Goal: Task Accomplishment & Management: Use online tool/utility

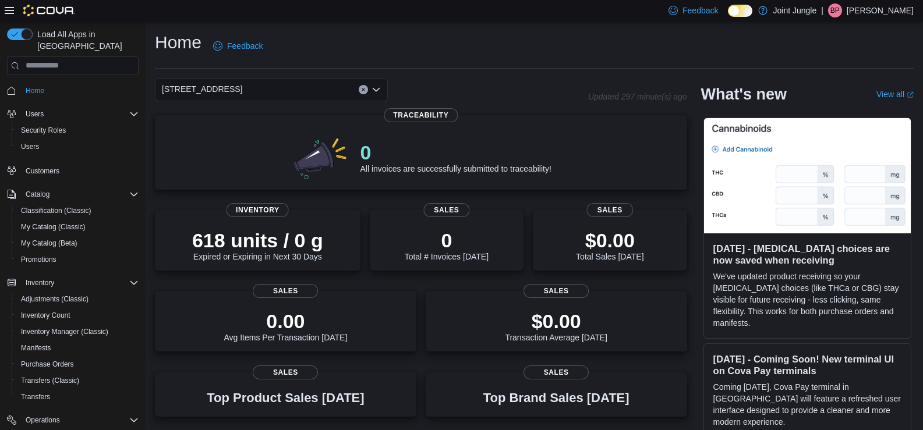
drag, startPoint x: 719, startPoint y: 302, endPoint x: 565, endPoint y: 277, distance: 155.7
drag, startPoint x: 565, startPoint y: 277, endPoint x: 169, endPoint y: 358, distance: 404.6
click at [161, 363] on div "0 All invoices are successfully submitted to traceability! Traceability 618 uni…" at bounding box center [421, 396] width 532 height 563
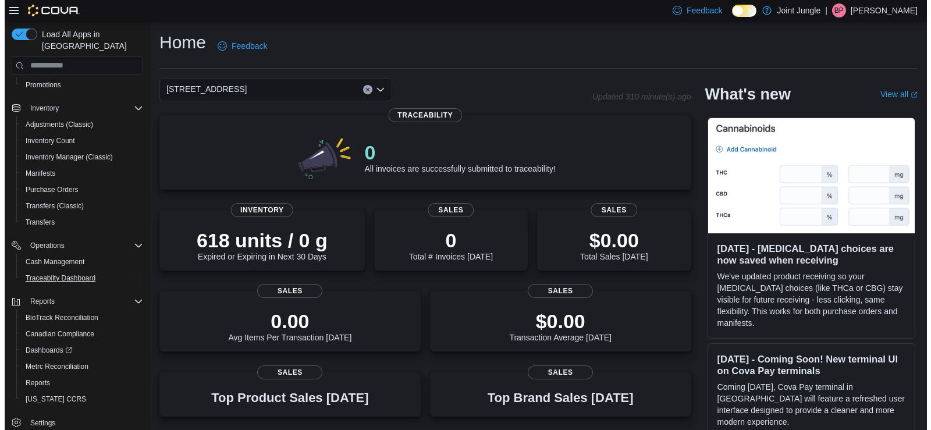
scroll to position [176, 0]
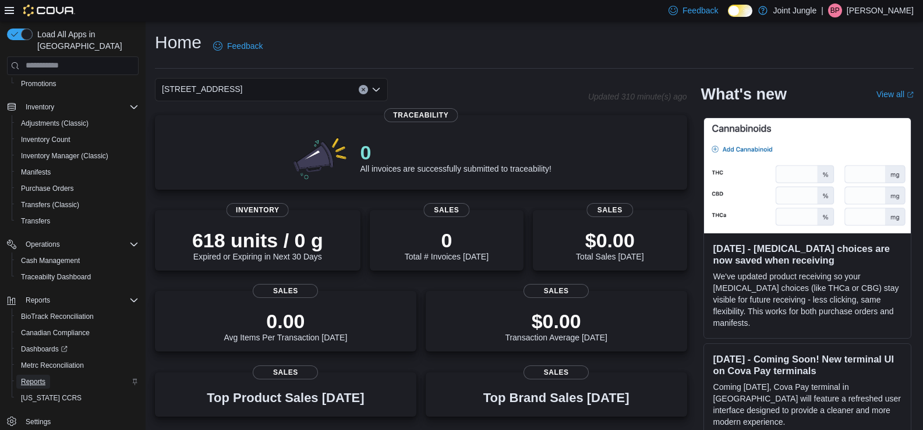
click at [38, 375] on span "Reports" at bounding box center [33, 382] width 24 height 14
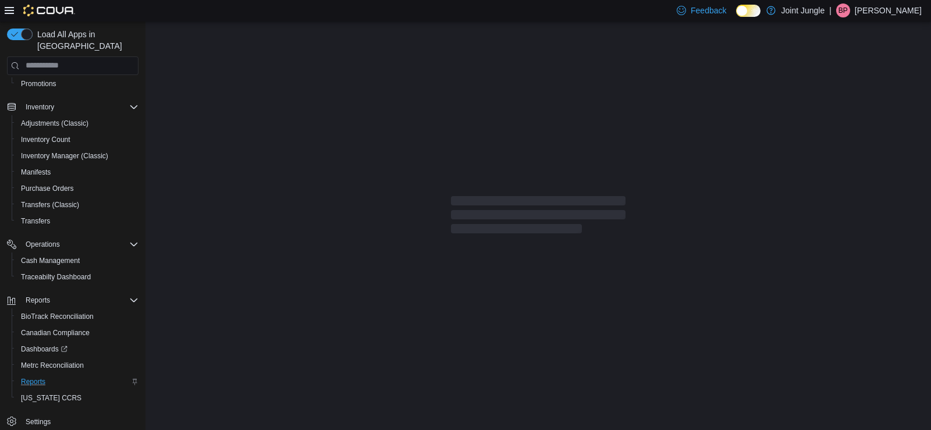
scroll to position [138, 0]
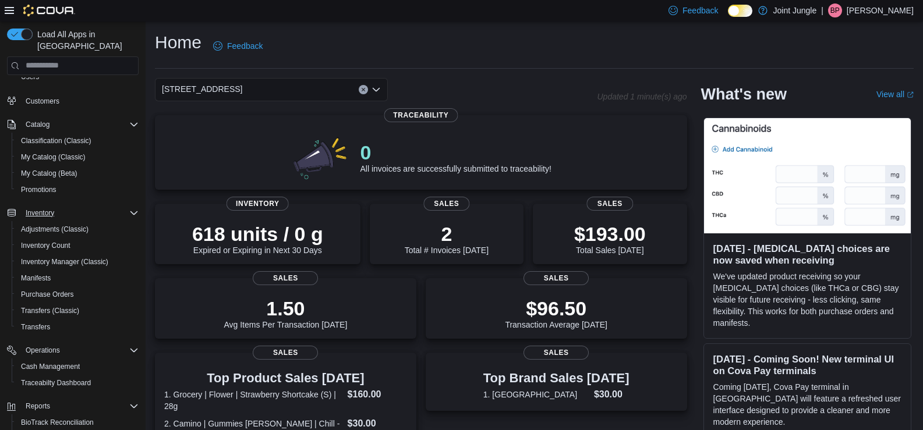
scroll to position [176, 0]
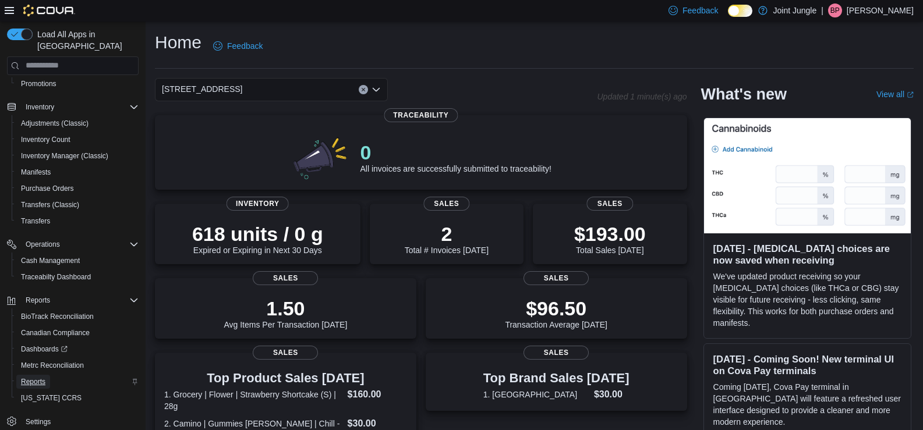
click at [42, 377] on span "Reports" at bounding box center [33, 381] width 24 height 9
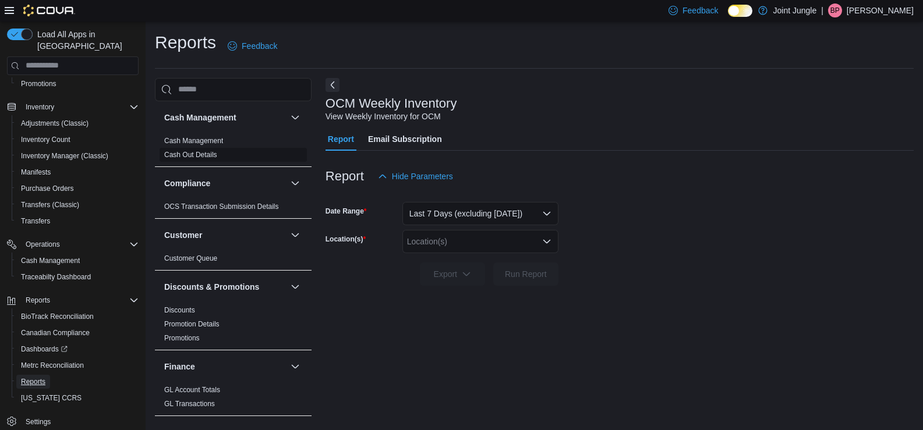
scroll to position [3, 0]
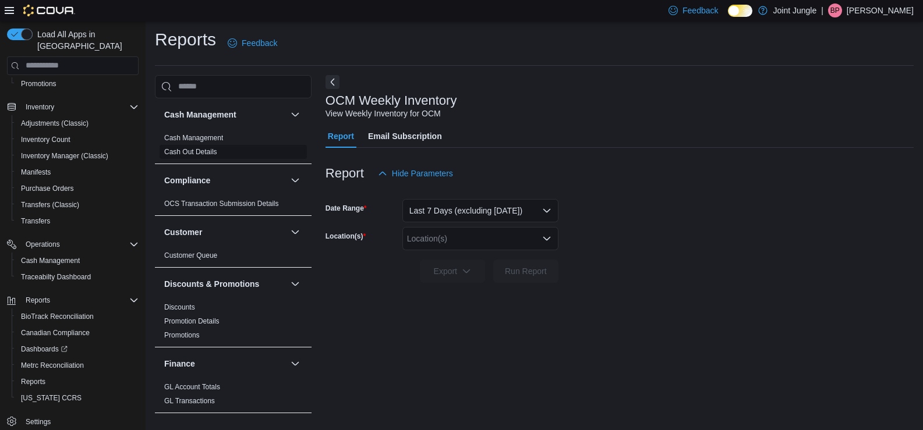
click at [203, 152] on link "Cash Out Details" at bounding box center [190, 152] width 53 height 8
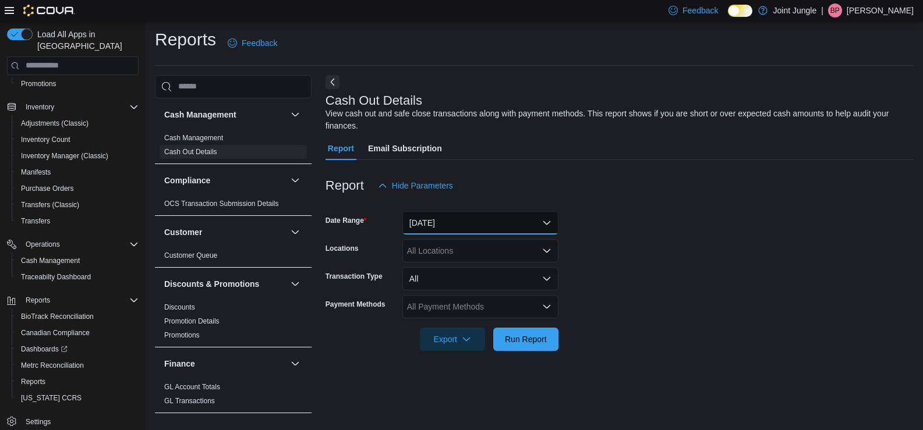
click at [469, 221] on button "[DATE]" at bounding box center [480, 222] width 156 height 23
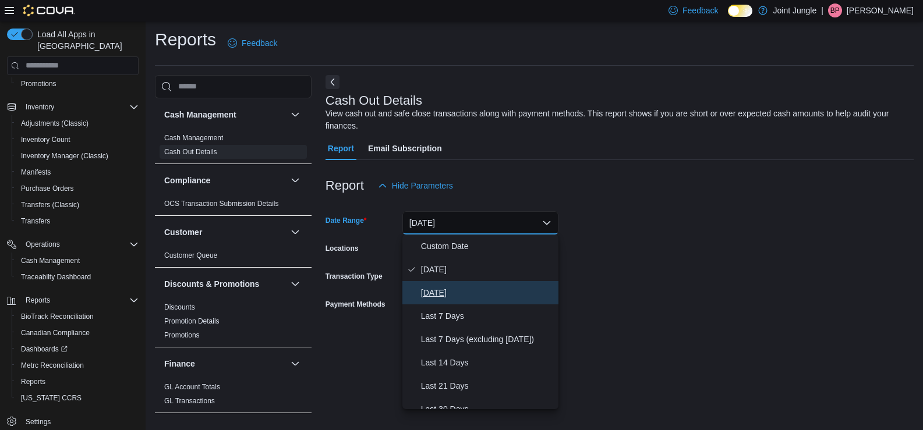
click at [441, 288] on span "[DATE]" at bounding box center [487, 293] width 133 height 14
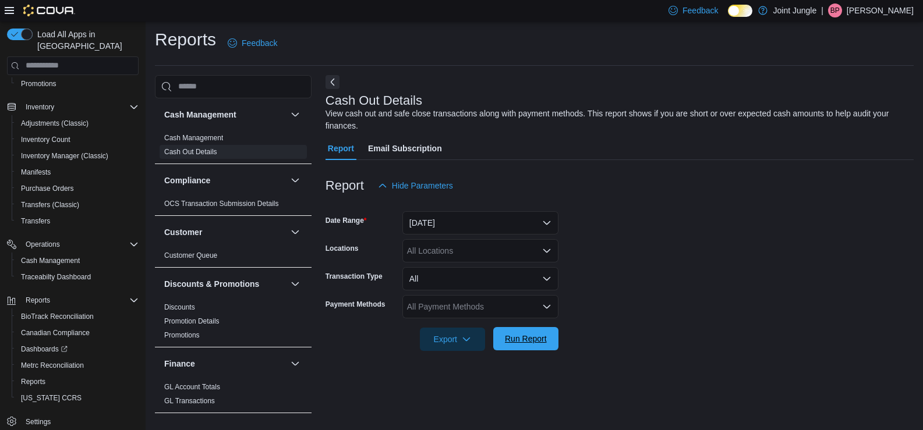
click at [523, 342] on span "Run Report" at bounding box center [526, 339] width 42 height 12
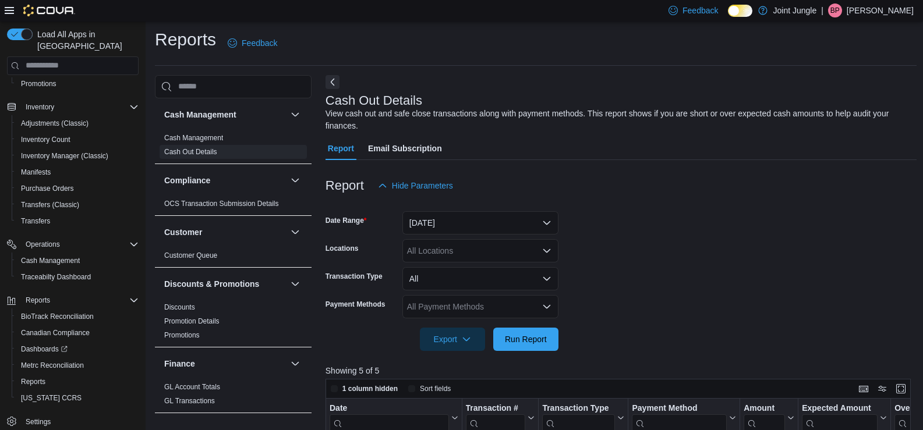
scroll to position [178, 0]
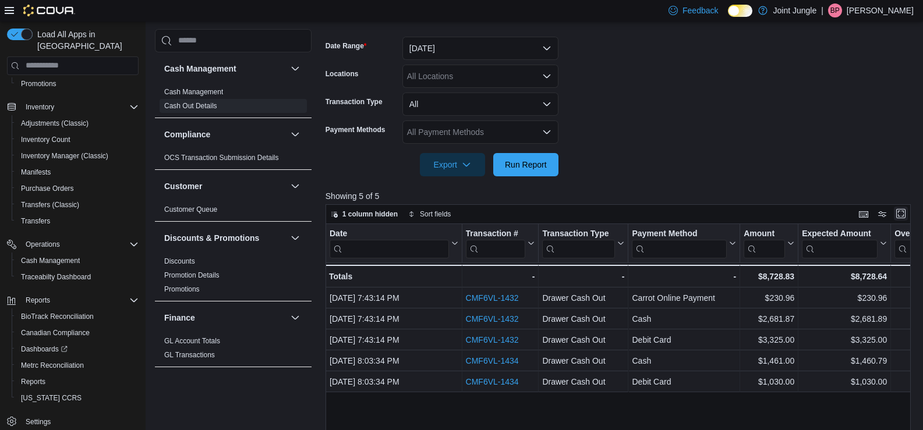
click at [907, 216] on button "Enter fullscreen" at bounding box center [900, 214] width 14 height 14
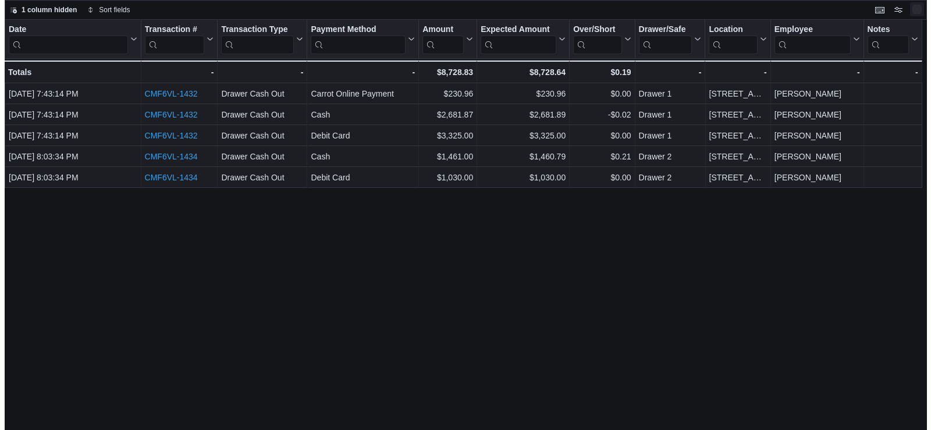
scroll to position [0, 0]
